Goal: Register for event/course

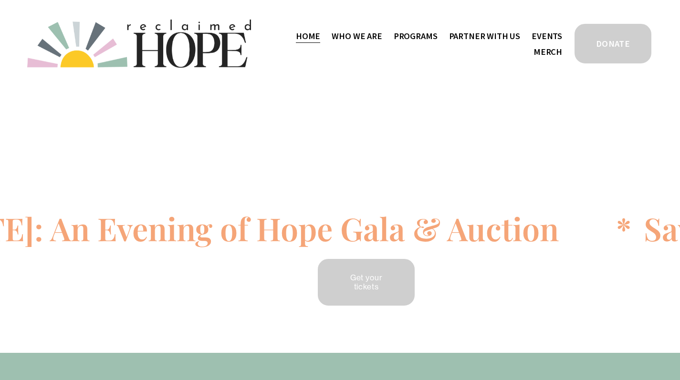
click at [364, 234] on icon at bounding box center [394, 234] width 1312 height 0
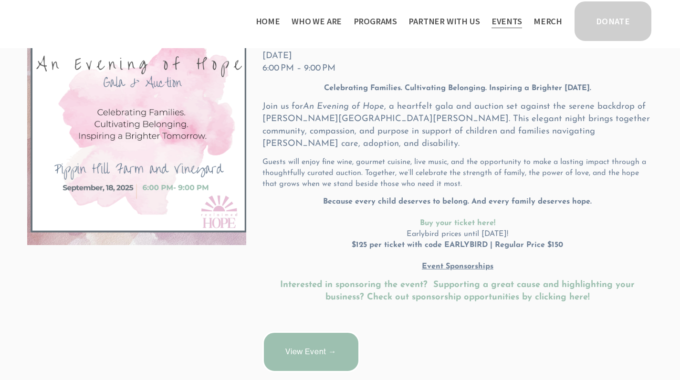
scroll to position [313, 0]
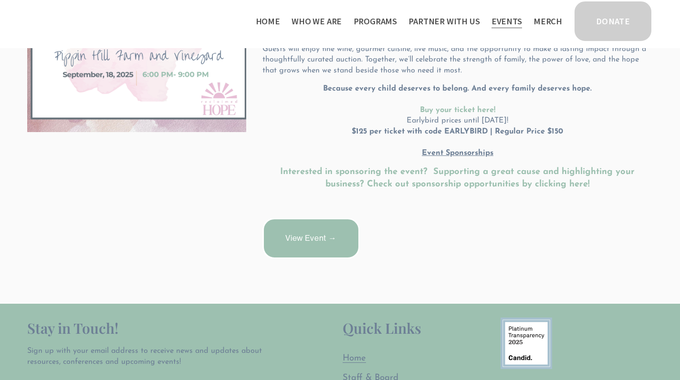
click at [333, 218] on link "View Event →" at bounding box center [310, 238] width 97 height 41
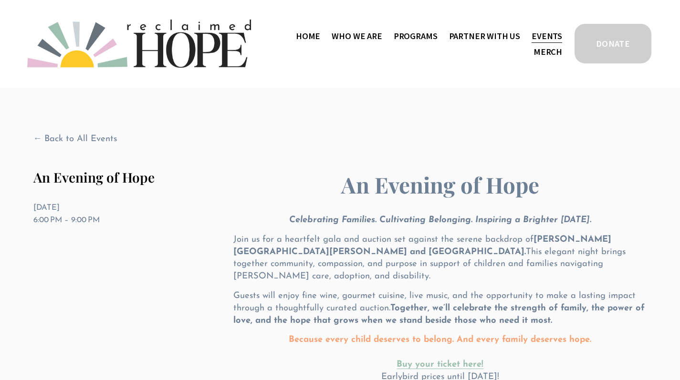
scroll to position [186, 0]
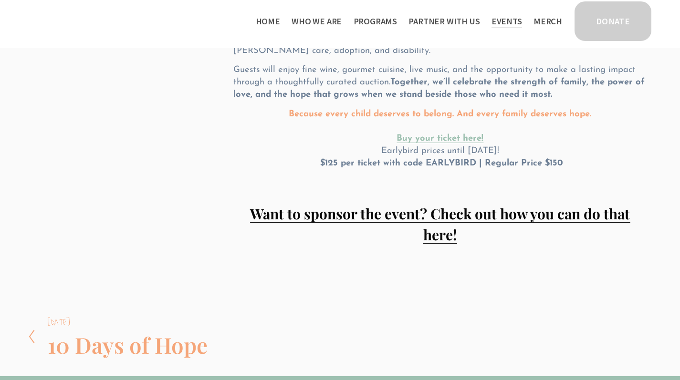
click at [375, 204] on strong "Want to sponsor the event? Check out how you can do that here!" at bounding box center [440, 223] width 380 height 39
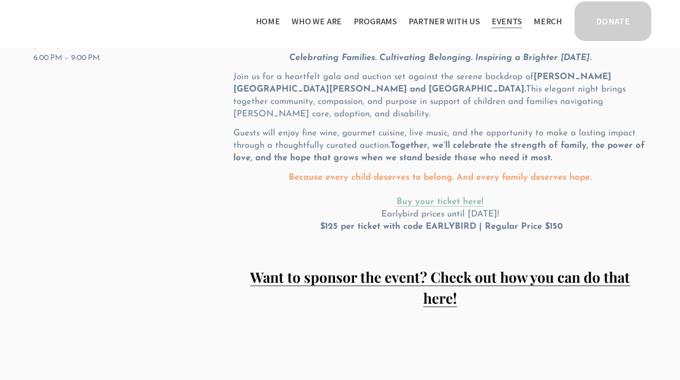
scroll to position [47, 0]
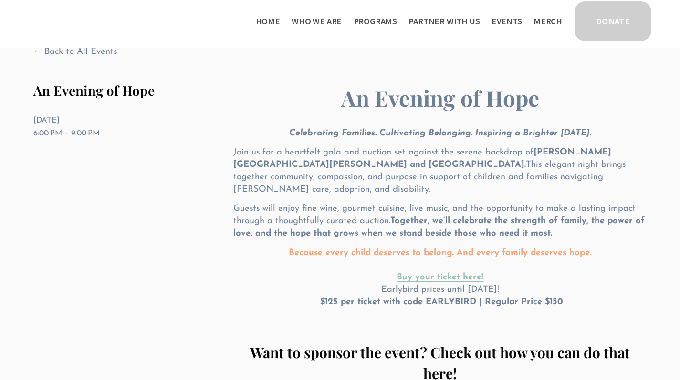
click at [373, 249] on strong "Because every child deserves to belong. And every family deserves hope." at bounding box center [440, 253] width 302 height 9
click at [106, 55] on link "Back to All Events" at bounding box center [74, 52] width 83 height 12
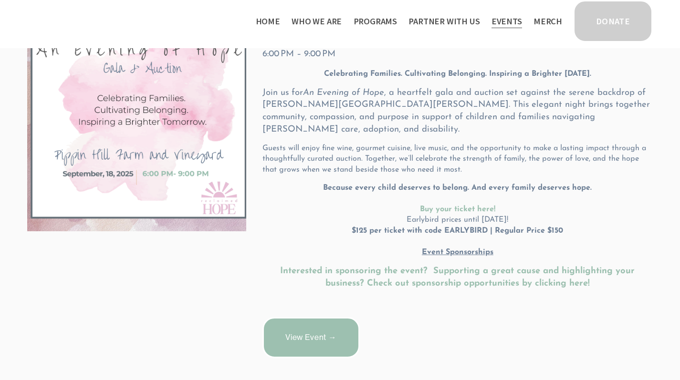
scroll to position [389, 0]
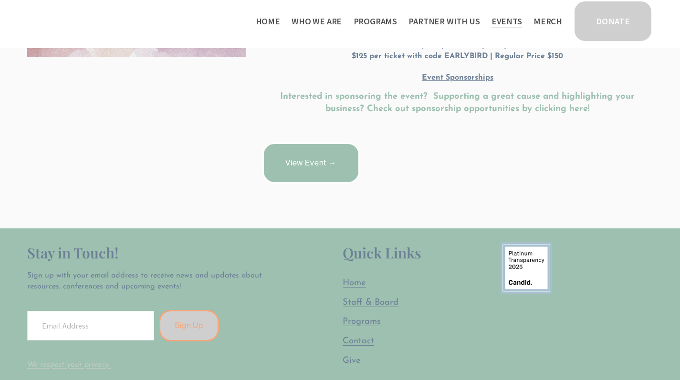
click at [458, 91] on p "Interested in sponsoring the event? Supporting a great cause and highlighting y…" at bounding box center [457, 103] width 390 height 25
click at [447, 74] on u "Event Sponsorships" at bounding box center [458, 78] width 72 height 8
click at [439, 92] on strong "Interested in sponsoring the event? Supporting a great cause and highlighting y…" at bounding box center [458, 102] width 357 height 21
